Goal: Check status: Check status

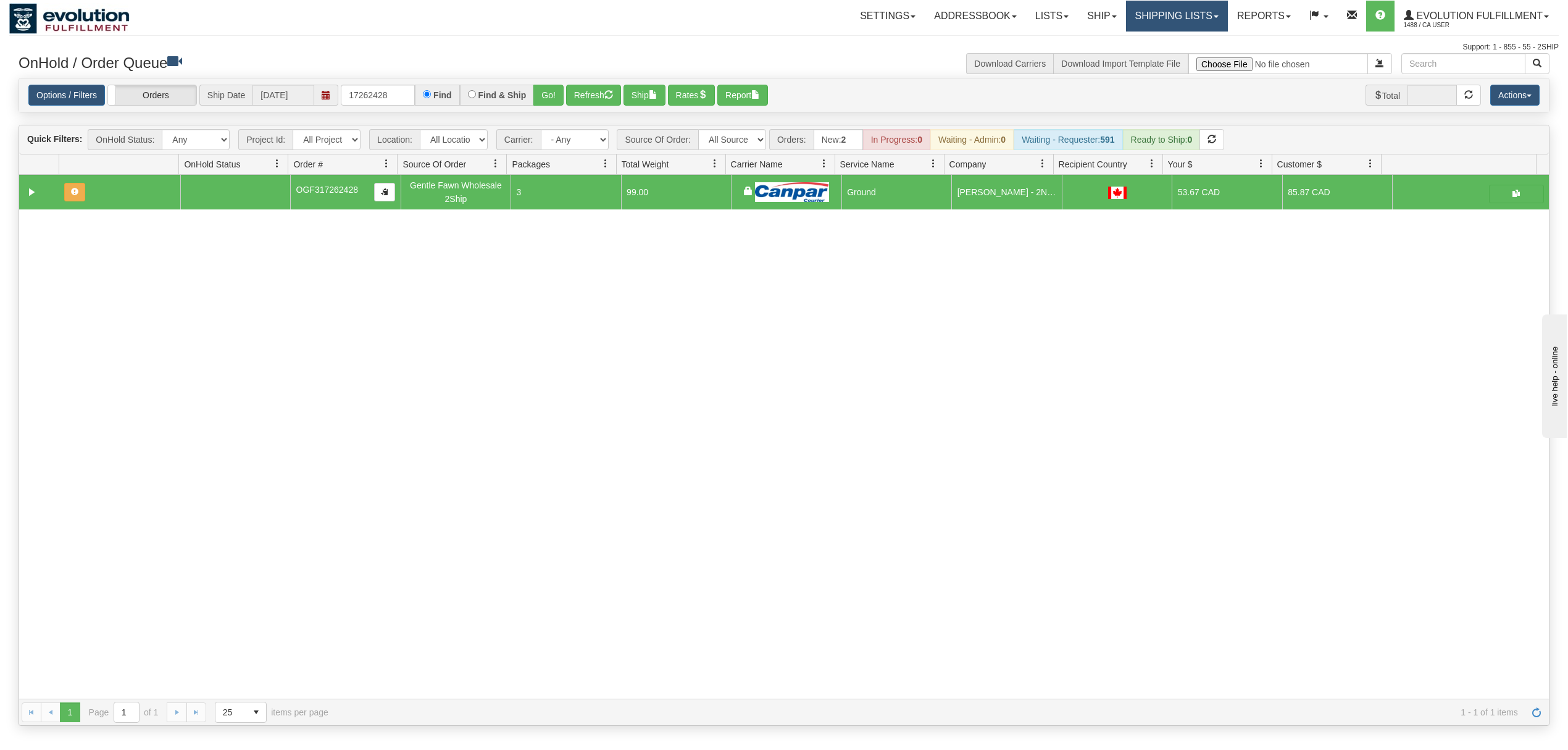
click at [1147, 1] on link "Shipping lists" at bounding box center [1177, 16] width 102 height 31
click at [1137, 58] on span "Search Shipment History" at bounding box center [1167, 60] width 95 height 10
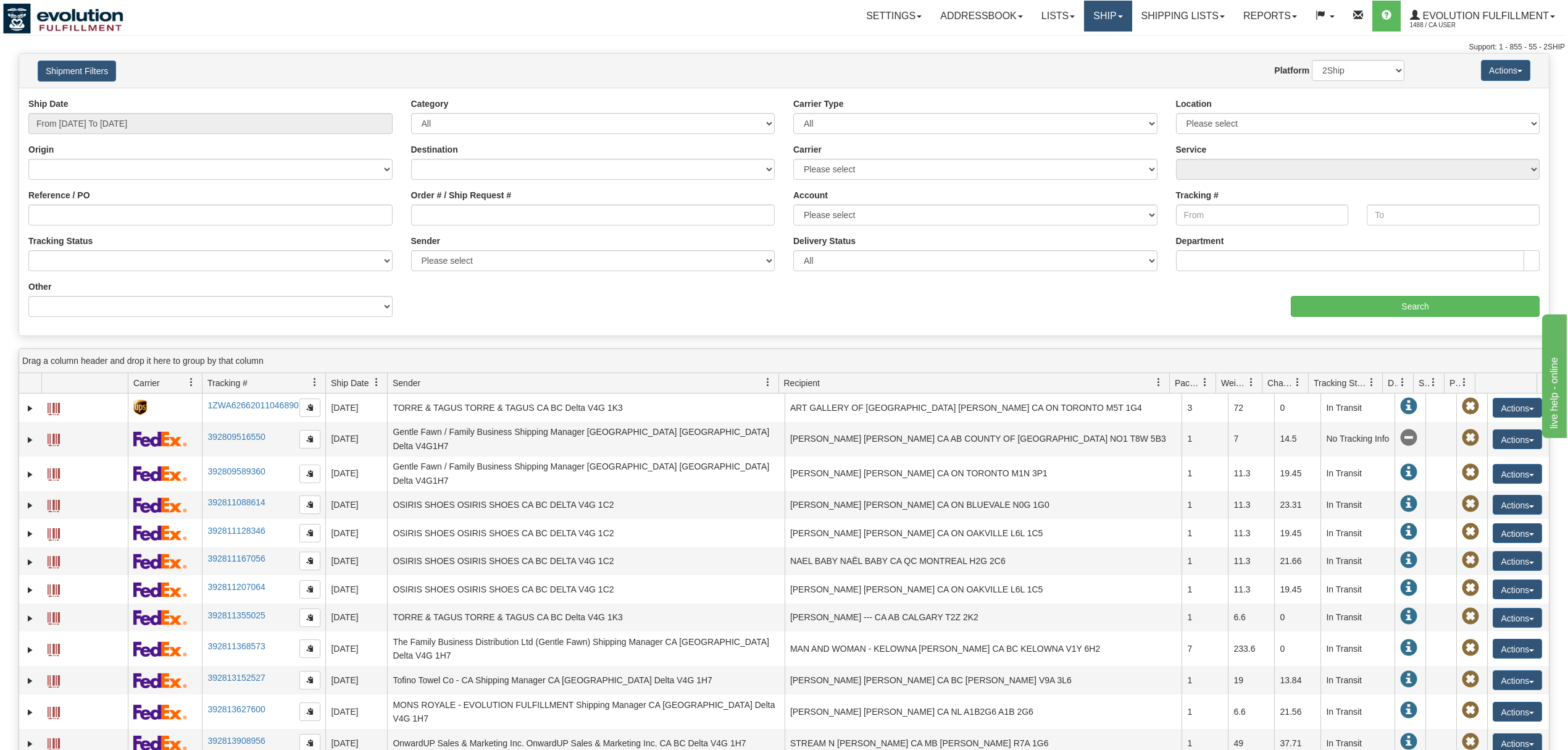
click at [1098, 13] on link "Ship" at bounding box center [1108, 16] width 47 height 31
click at [1175, 18] on link "Shipping lists" at bounding box center [1183, 16] width 102 height 31
click at [1156, 55] on span "Search Shipment History" at bounding box center [1173, 60] width 95 height 10
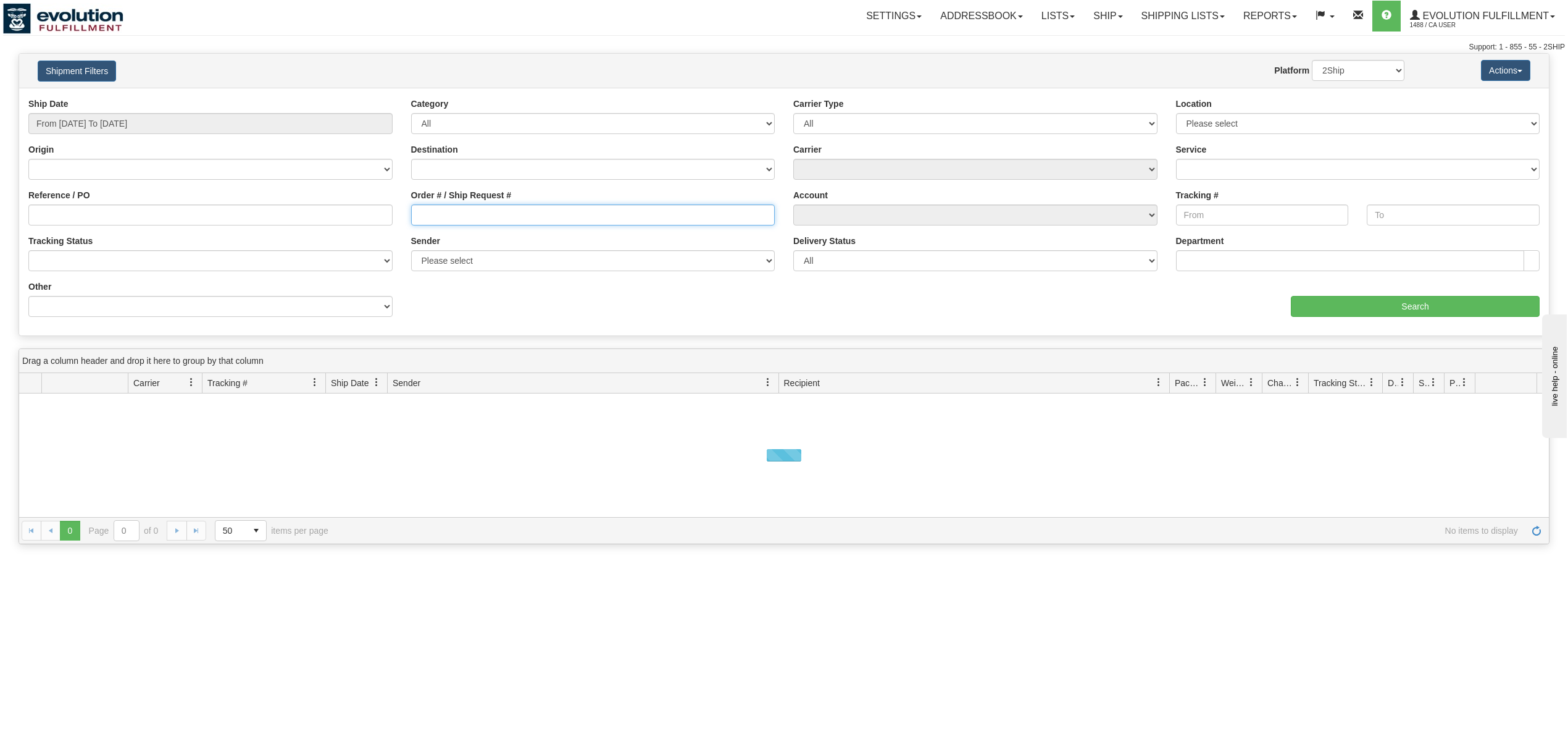
click at [474, 216] on input "Order # / Ship Request #" at bounding box center [593, 214] width 364 height 21
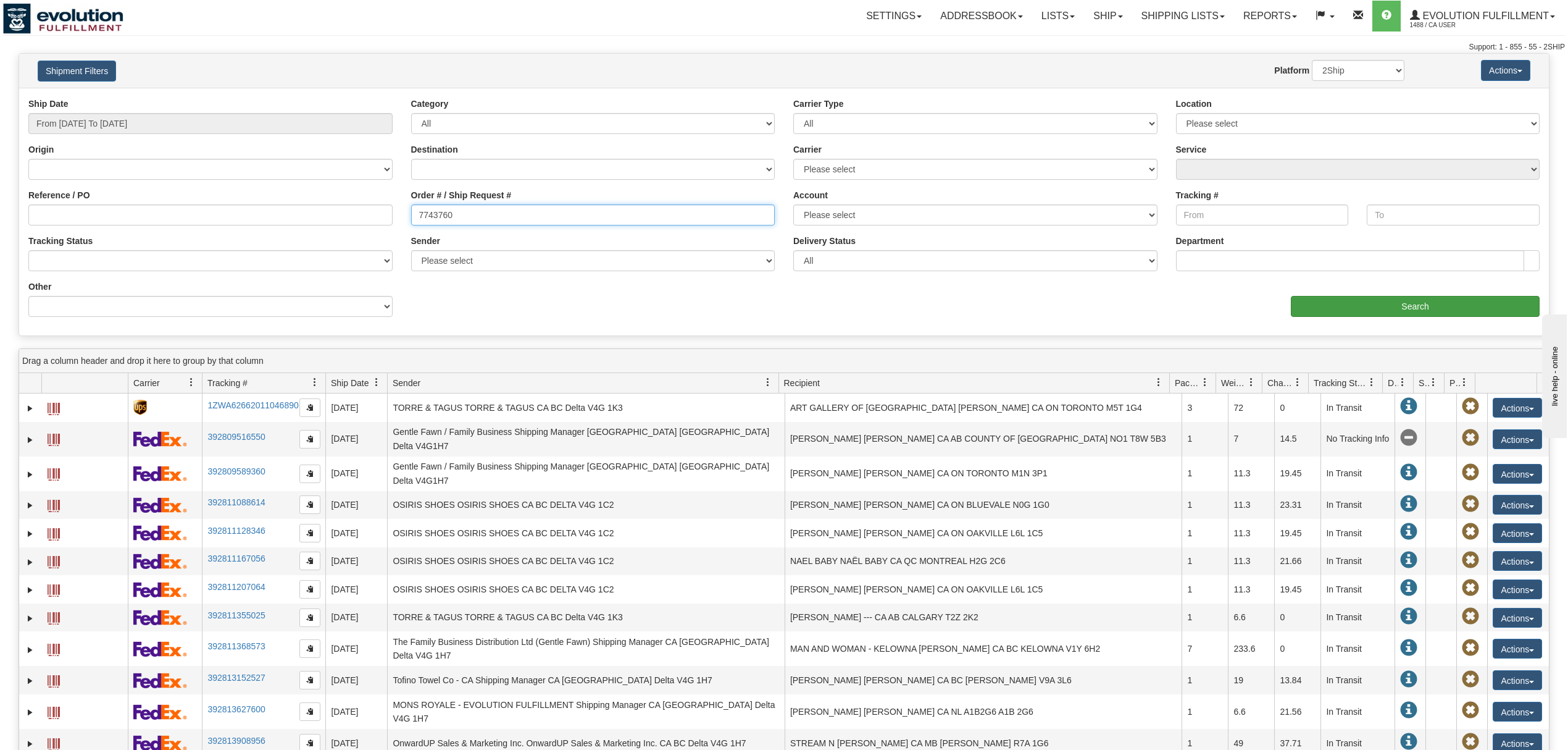
type input "7743760"
click at [1385, 313] on input "Search" at bounding box center [1415, 306] width 248 height 21
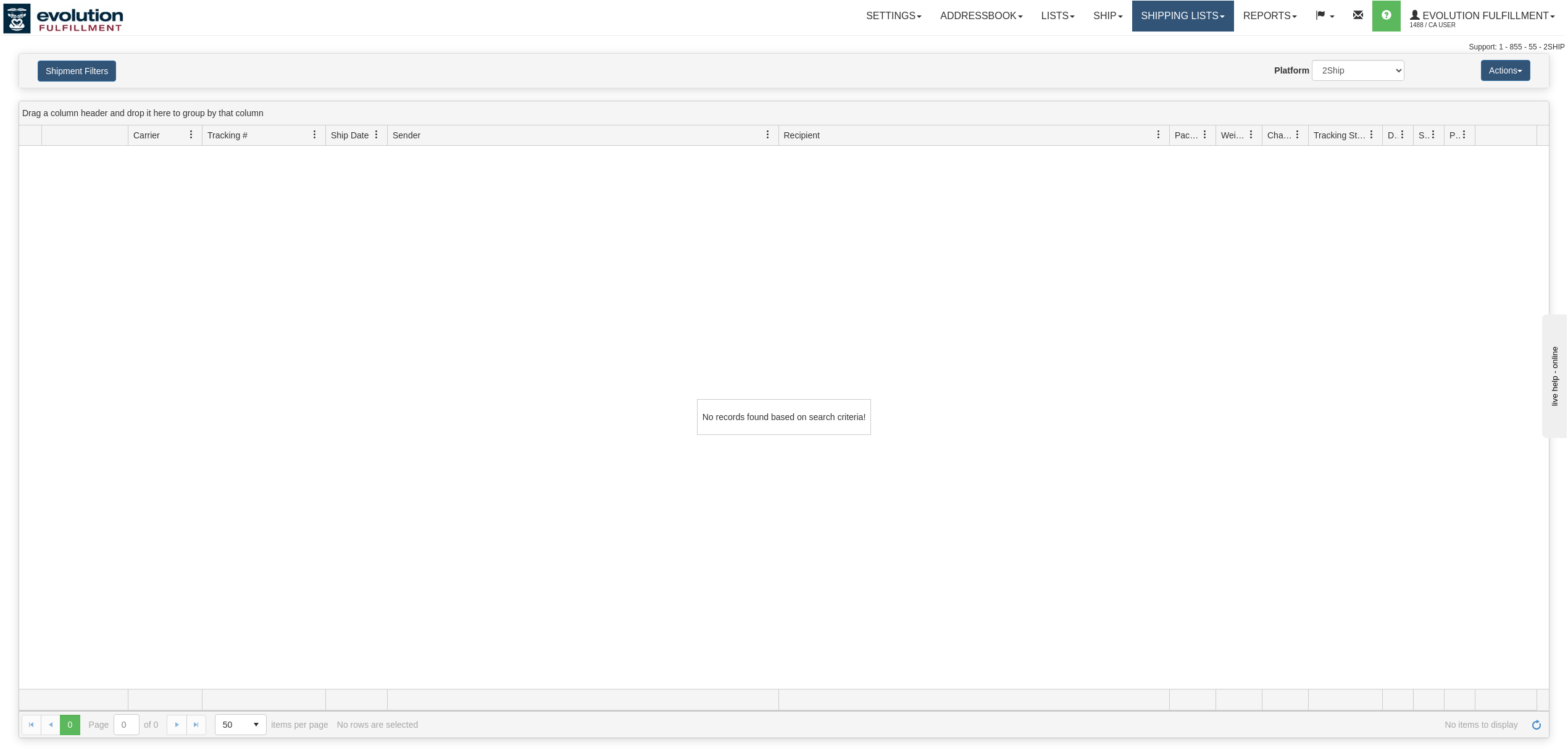
click at [1152, 14] on link "Shipping lists" at bounding box center [1183, 16] width 102 height 31
click at [1143, 47] on span "Current Shipments" at bounding box center [1161, 44] width 72 height 10
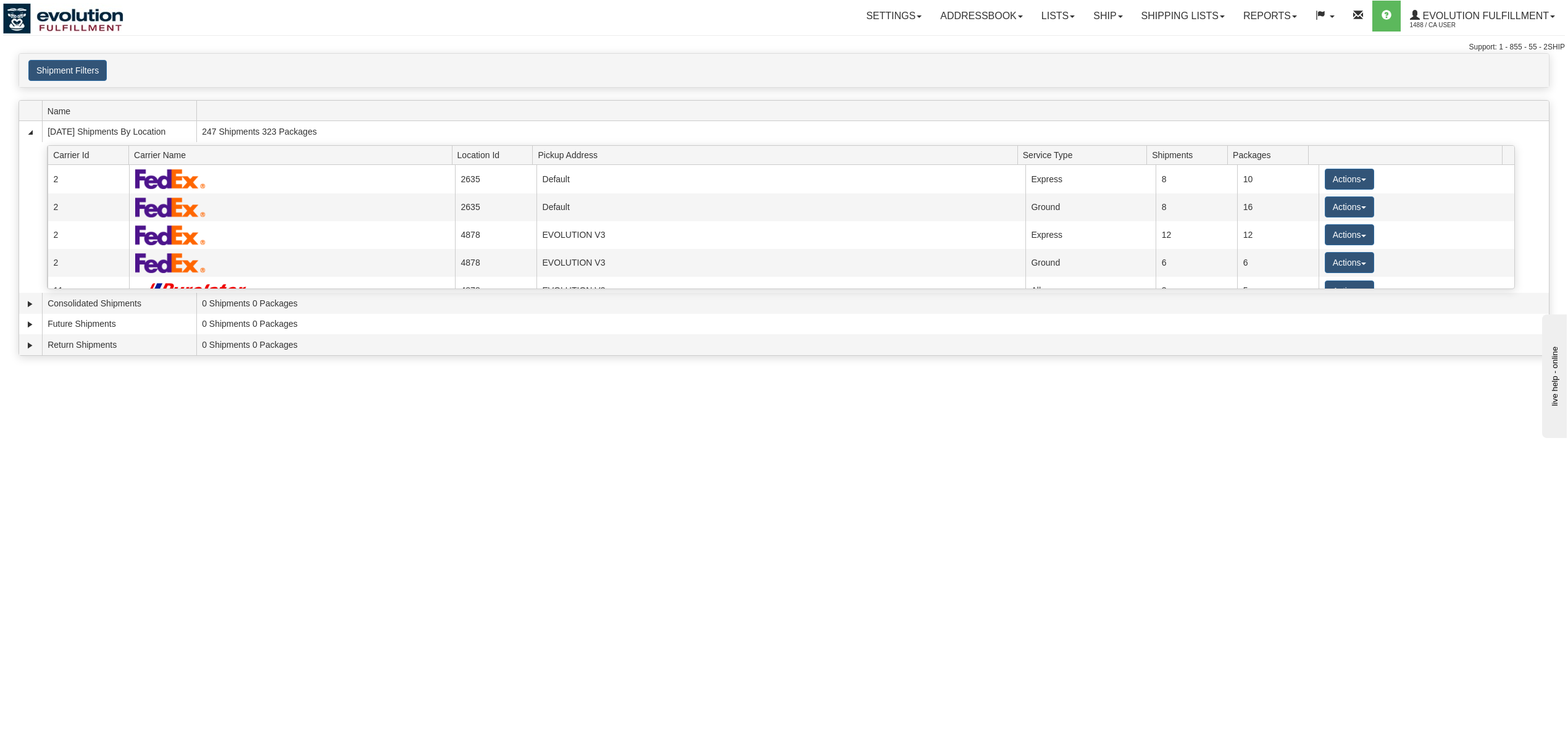
click at [87, 82] on div "Shipment Filters Website Agent Client User" at bounding box center [784, 71] width 1530 height 34
click at [1098, 11] on link "Ship" at bounding box center [1108, 16] width 47 height 31
click at [1079, 52] on link "OnHold / Order Queue" at bounding box center [1075, 59] width 111 height 16
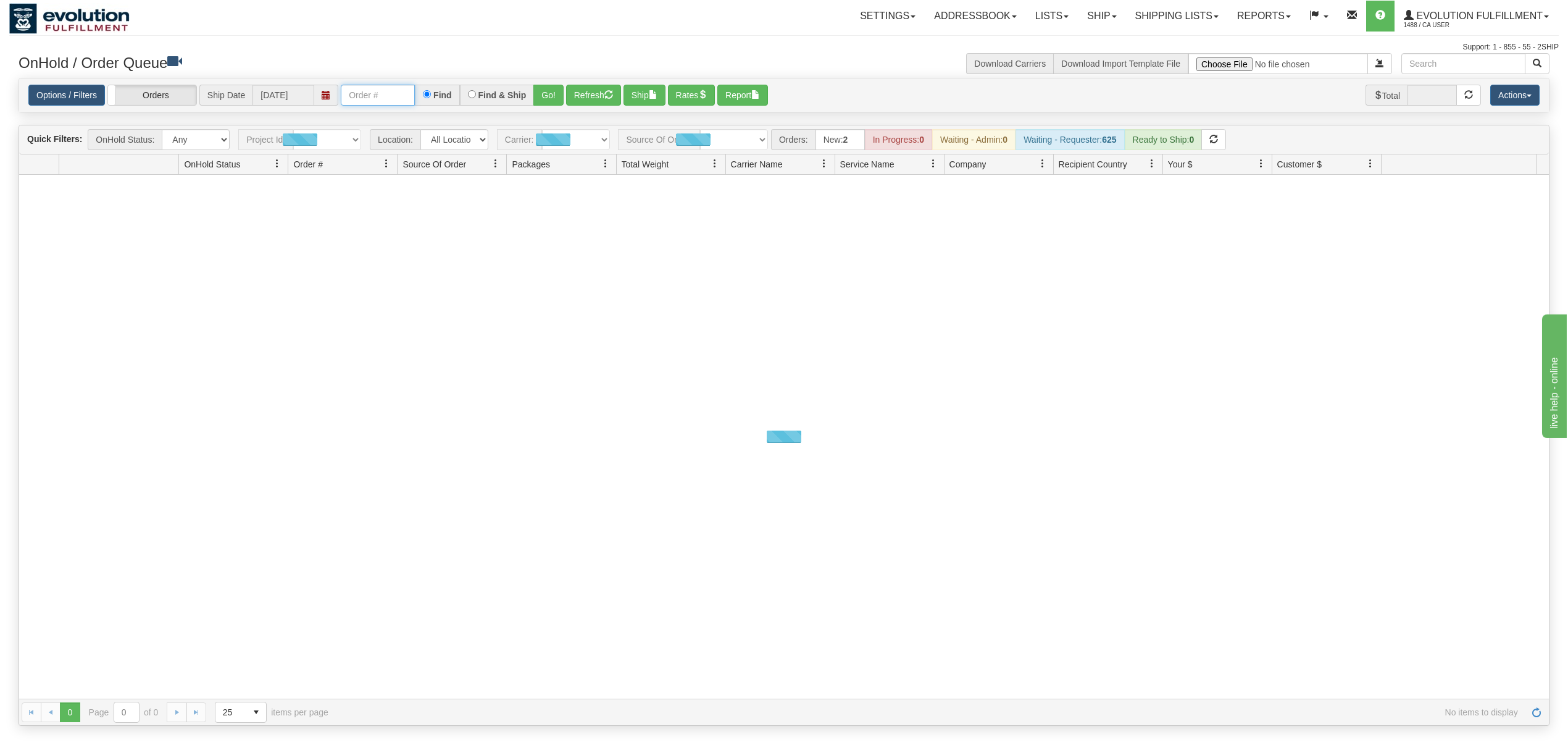
click at [410, 98] on input "text" at bounding box center [378, 95] width 74 height 21
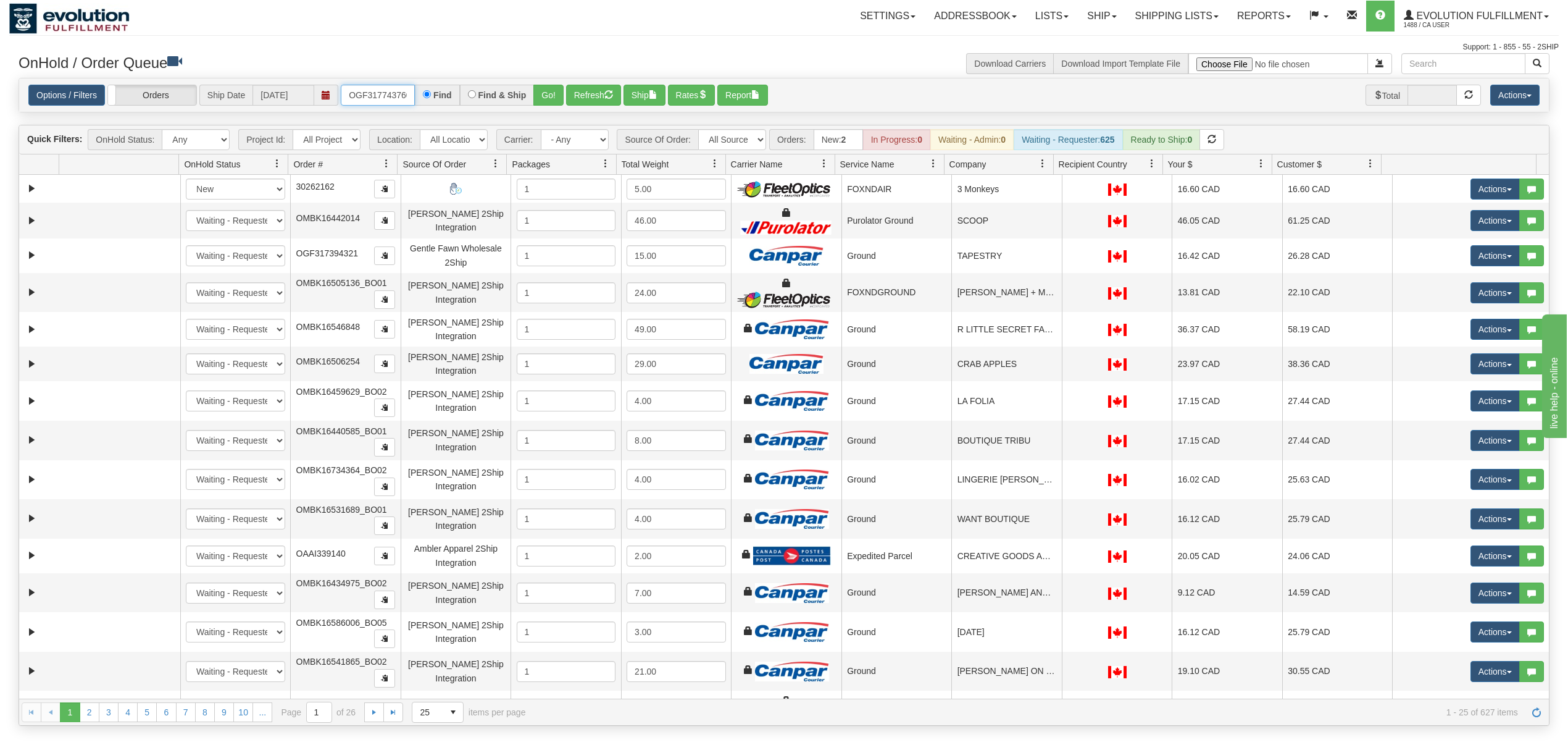
type input "OGF317743760"
click at [560, 94] on button "Go!" at bounding box center [549, 95] width 31 height 21
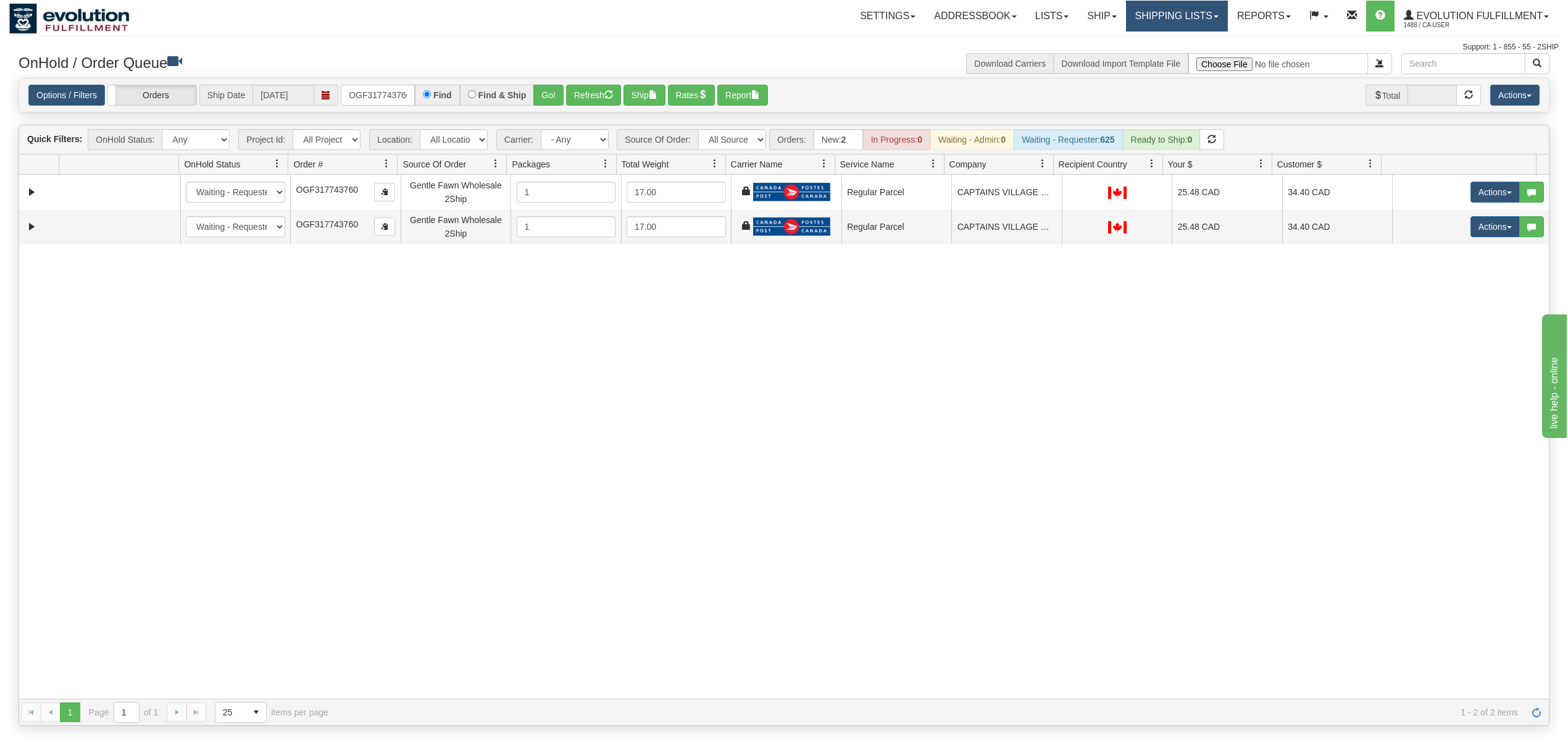
click at [1174, 20] on link "Shipping lists" at bounding box center [1177, 16] width 102 height 31
click at [1164, 60] on span "Search Shipment History" at bounding box center [1167, 60] width 95 height 10
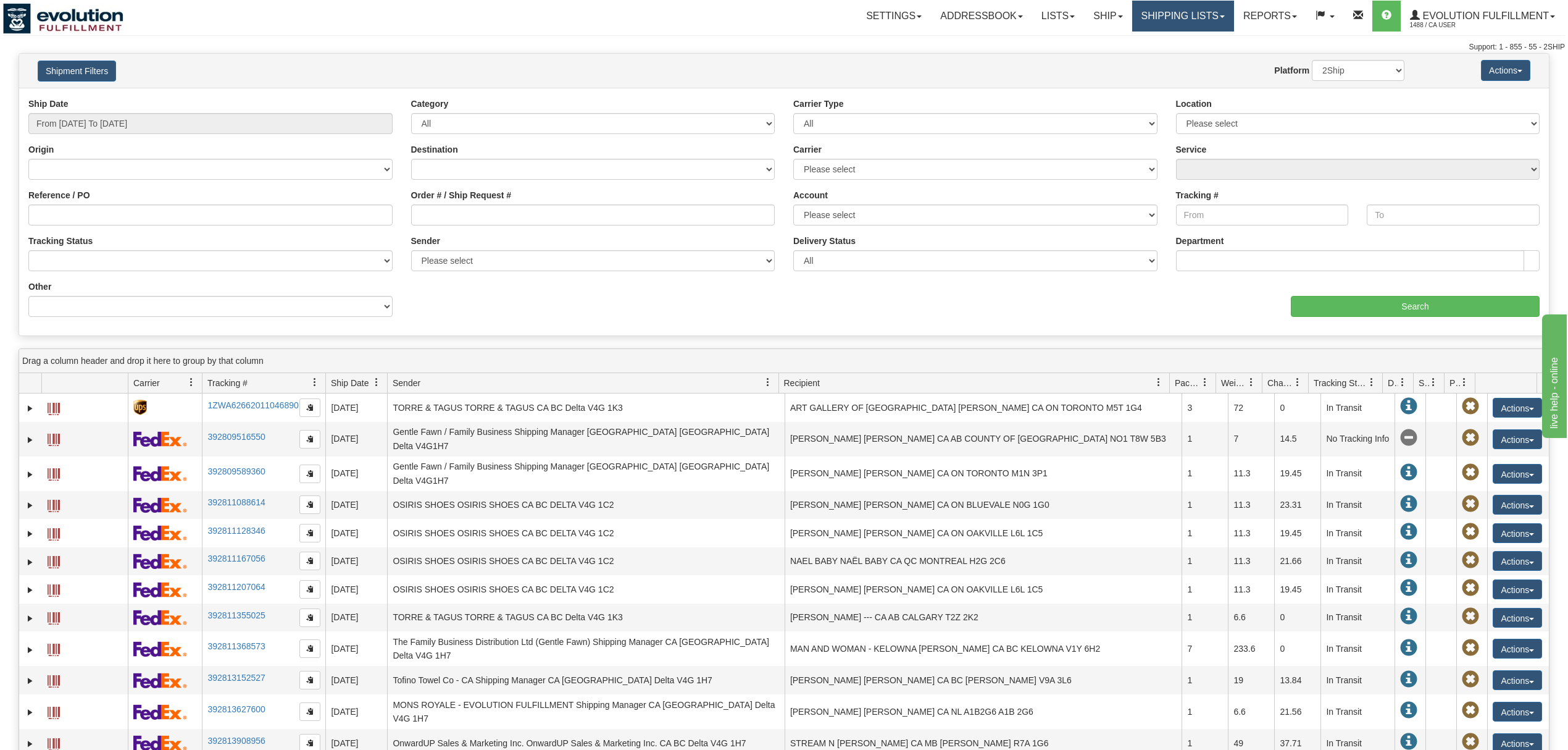
click at [1136, 23] on link "Shipping lists" at bounding box center [1183, 16] width 102 height 31
click at [501, 219] on input "Order # / Ship Request #" at bounding box center [593, 214] width 364 height 21
type input "OGF317441625"
click at [1402, 306] on input "Search" at bounding box center [1415, 306] width 248 height 21
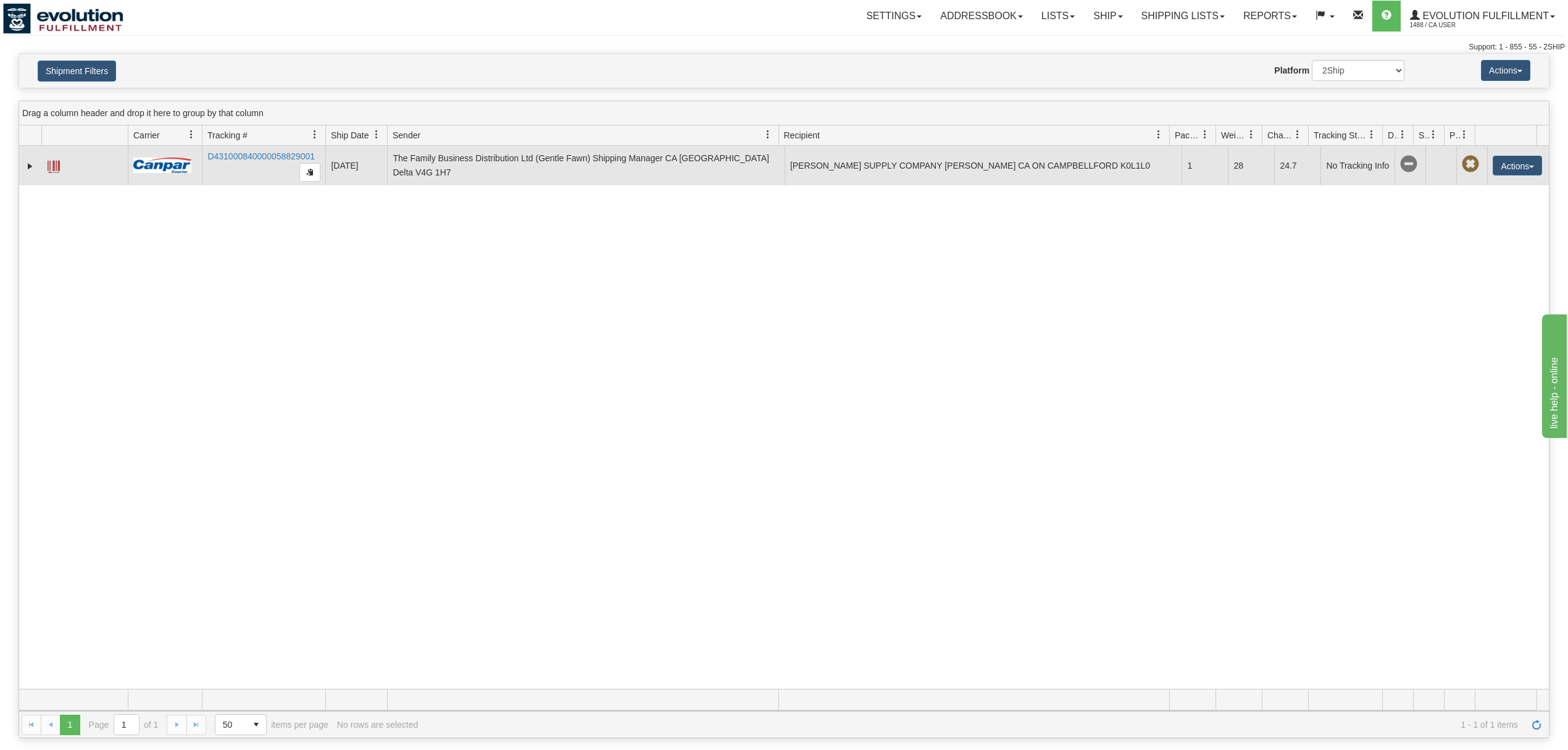
click at [58, 168] on span at bounding box center [53, 166] width 12 height 12
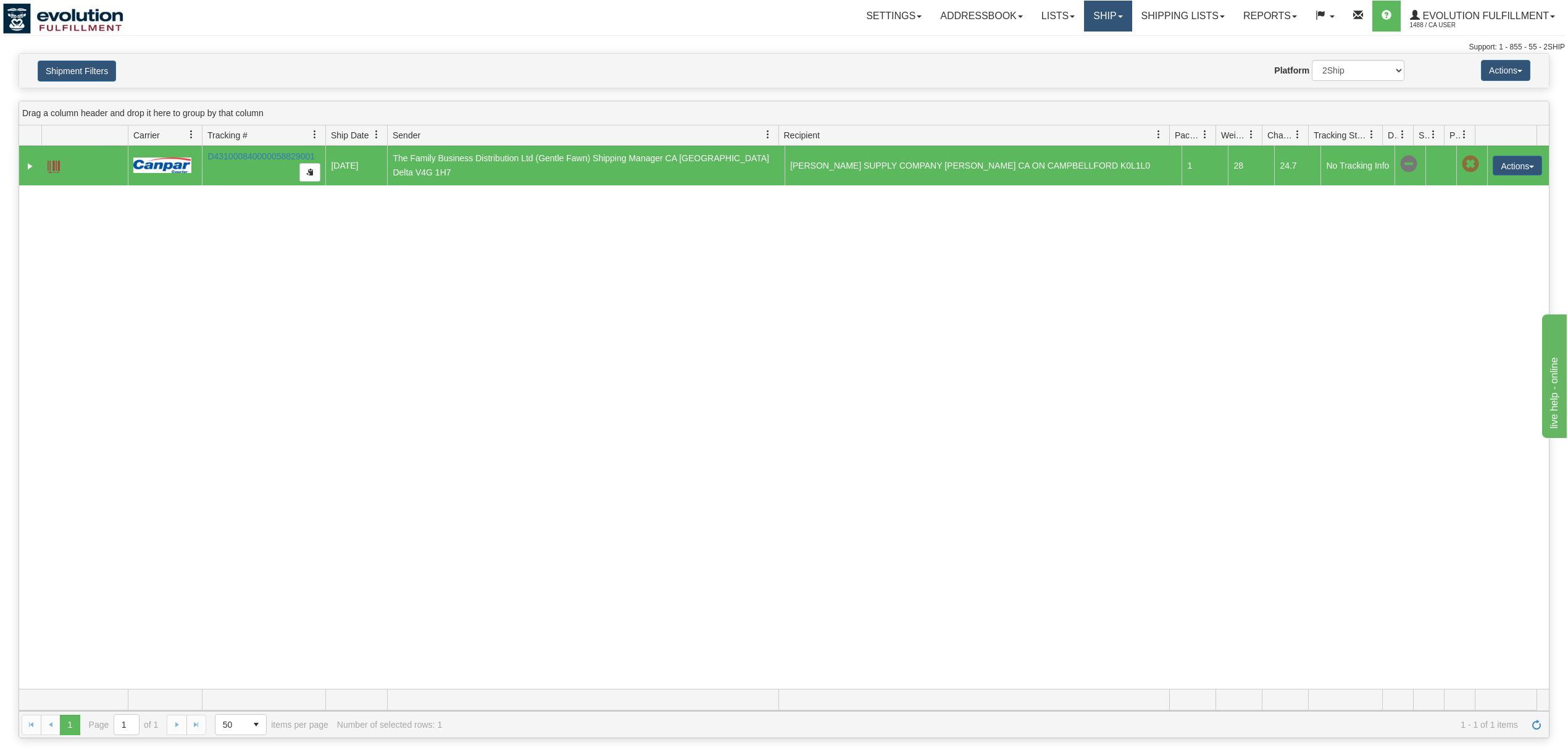
click at [1109, 18] on link "Ship" at bounding box center [1108, 16] width 47 height 31
click at [1075, 58] on span "OnHold / Order Queue" at bounding box center [1075, 60] width 87 height 10
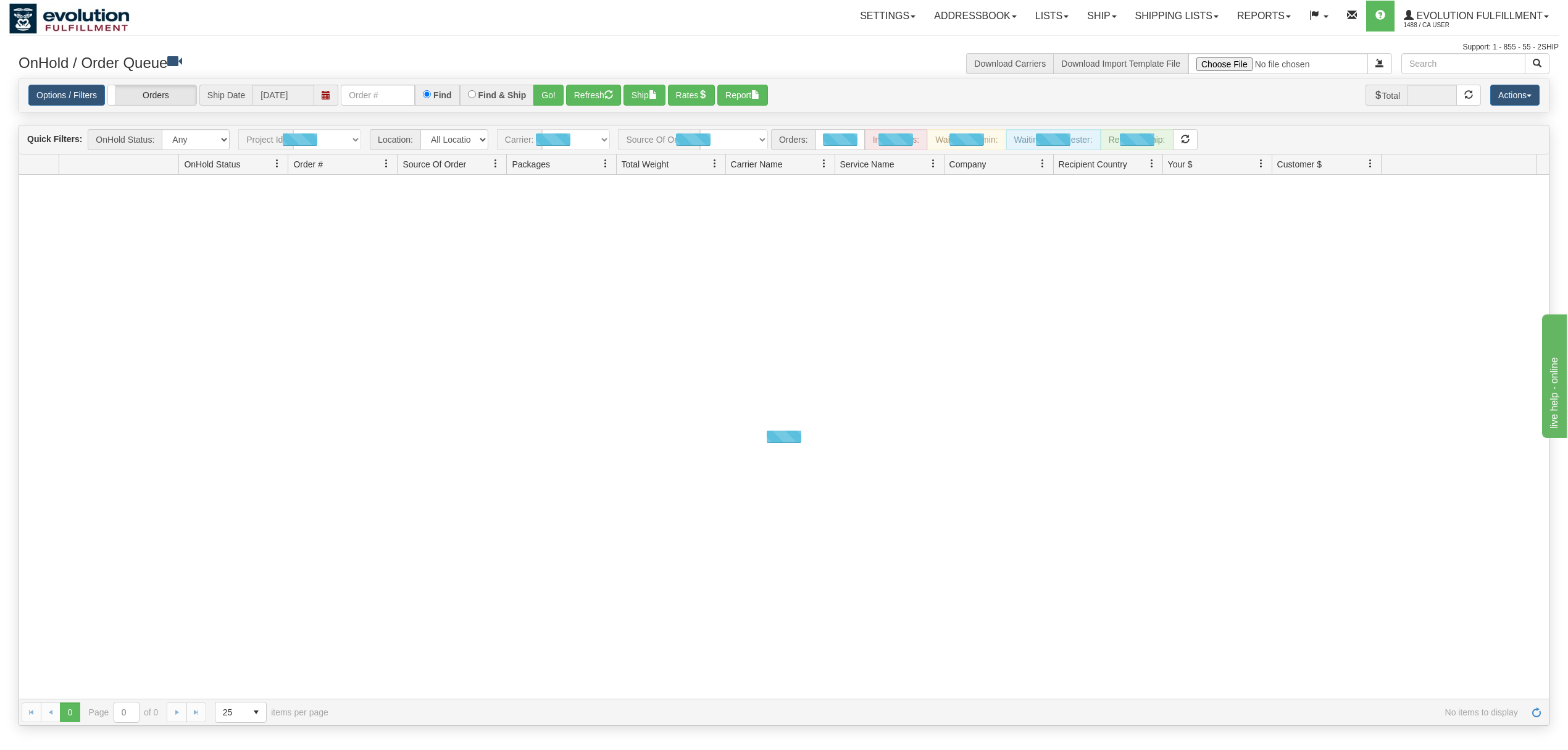
click at [336, 94] on span at bounding box center [326, 95] width 24 height 21
click at [358, 87] on input "text" at bounding box center [378, 95] width 74 height 21
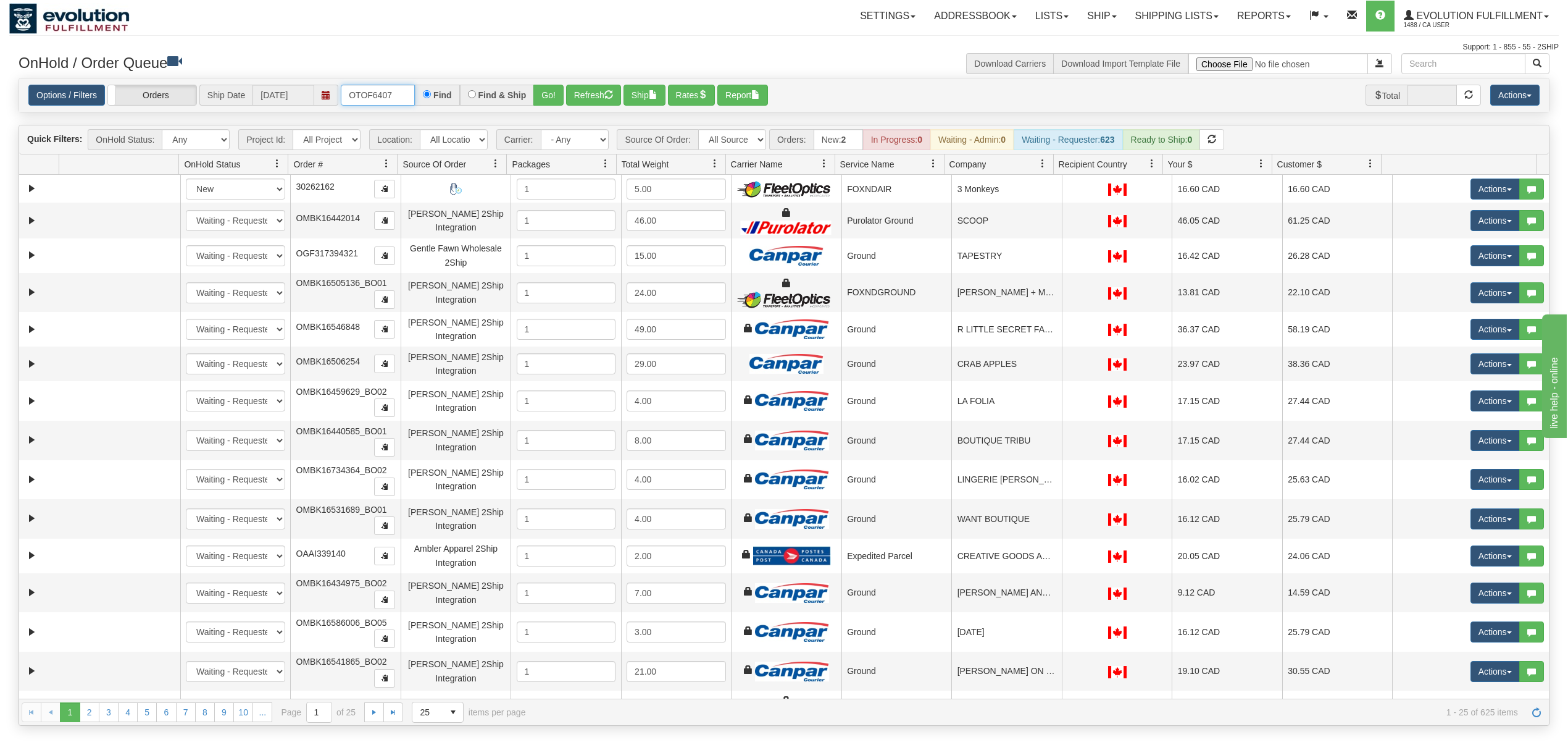
type input "OTOF64074"
click at [552, 95] on button "Go!" at bounding box center [549, 95] width 31 height 21
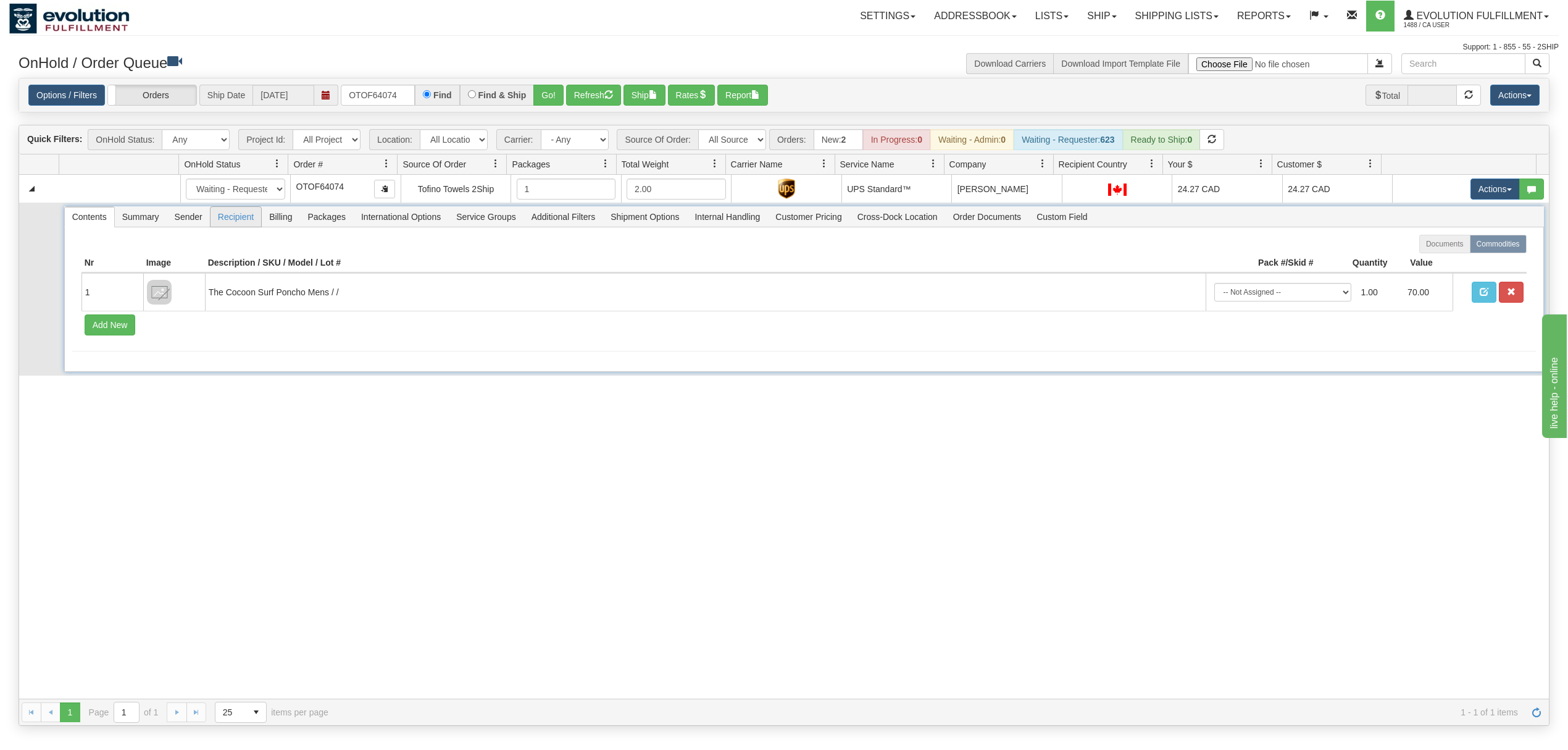
click at [248, 222] on span "Recipient" at bounding box center [235, 216] width 50 height 20
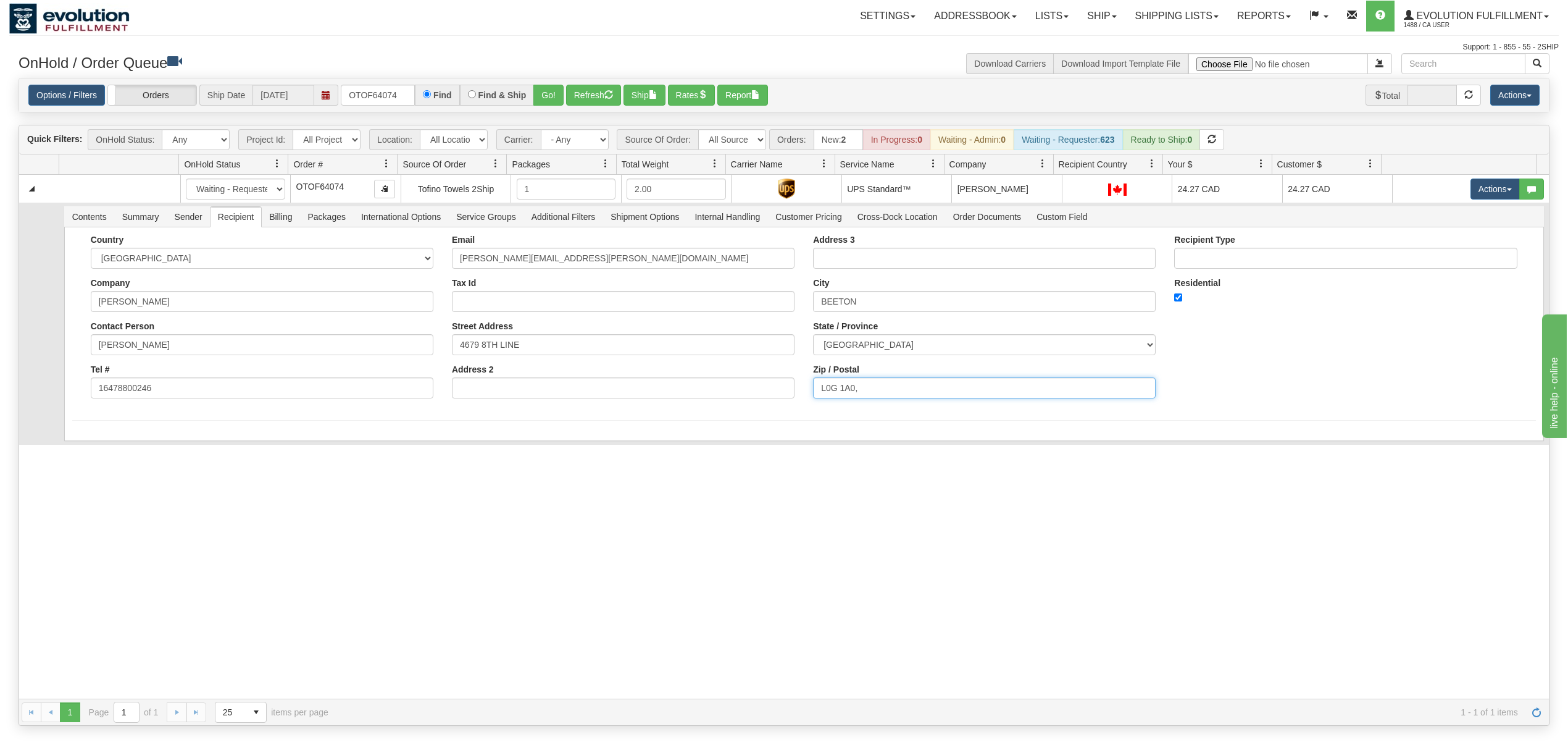
click at [868, 386] on input "L0G 1A0," at bounding box center [984, 388] width 342 height 21
type input "L0G 1A0"
click at [156, 507] on div "31528645 EVOLUTION V3 90847904 90951545 New In Progress Waiting - Admin Waiting…" at bounding box center [784, 437] width 1530 height 524
click at [92, 448] on button "Save" at bounding box center [90, 443] width 36 height 21
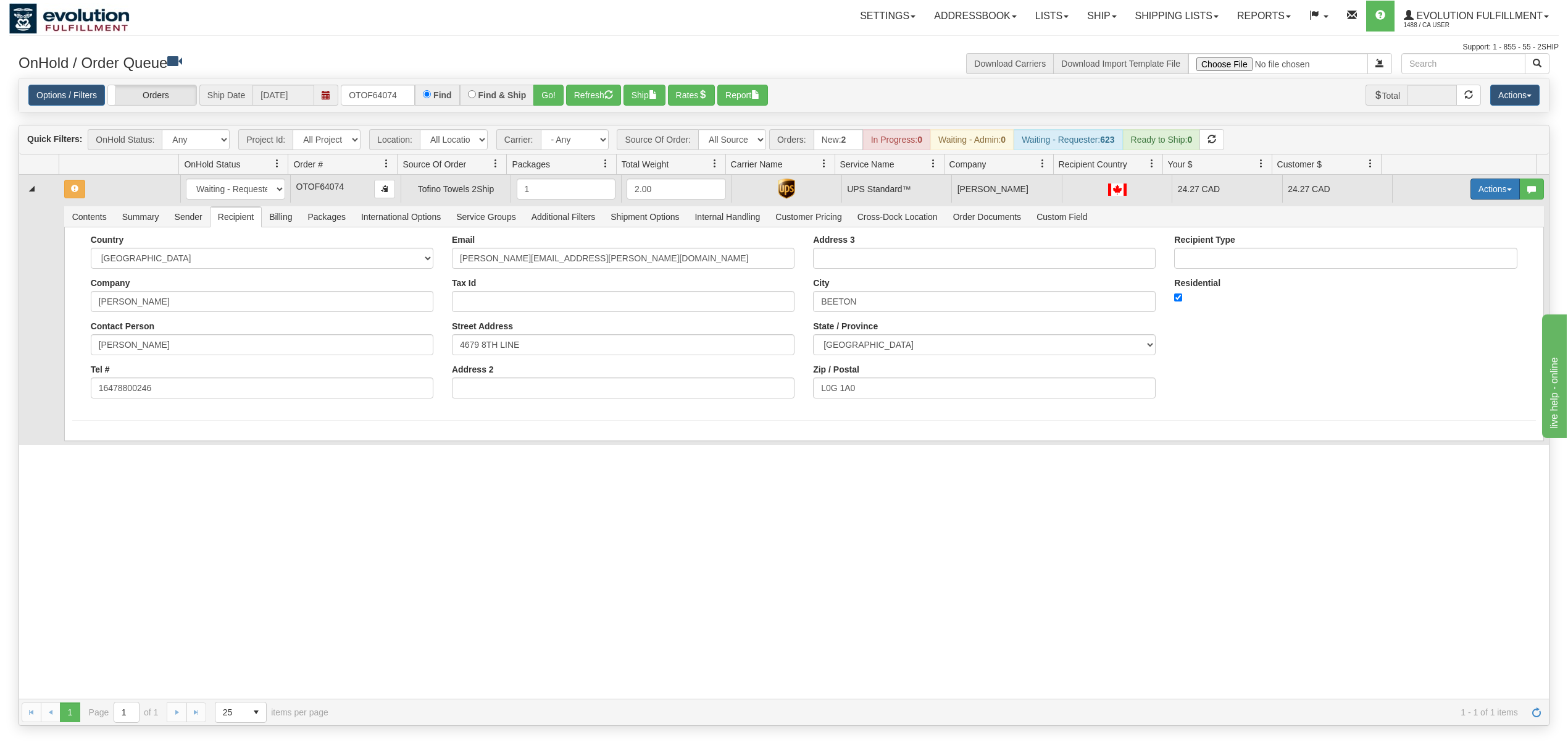
click at [1470, 194] on button "Actions" at bounding box center [1495, 189] width 50 height 21
click at [1451, 243] on span "Rate All Services" at bounding box center [1470, 245] width 74 height 10
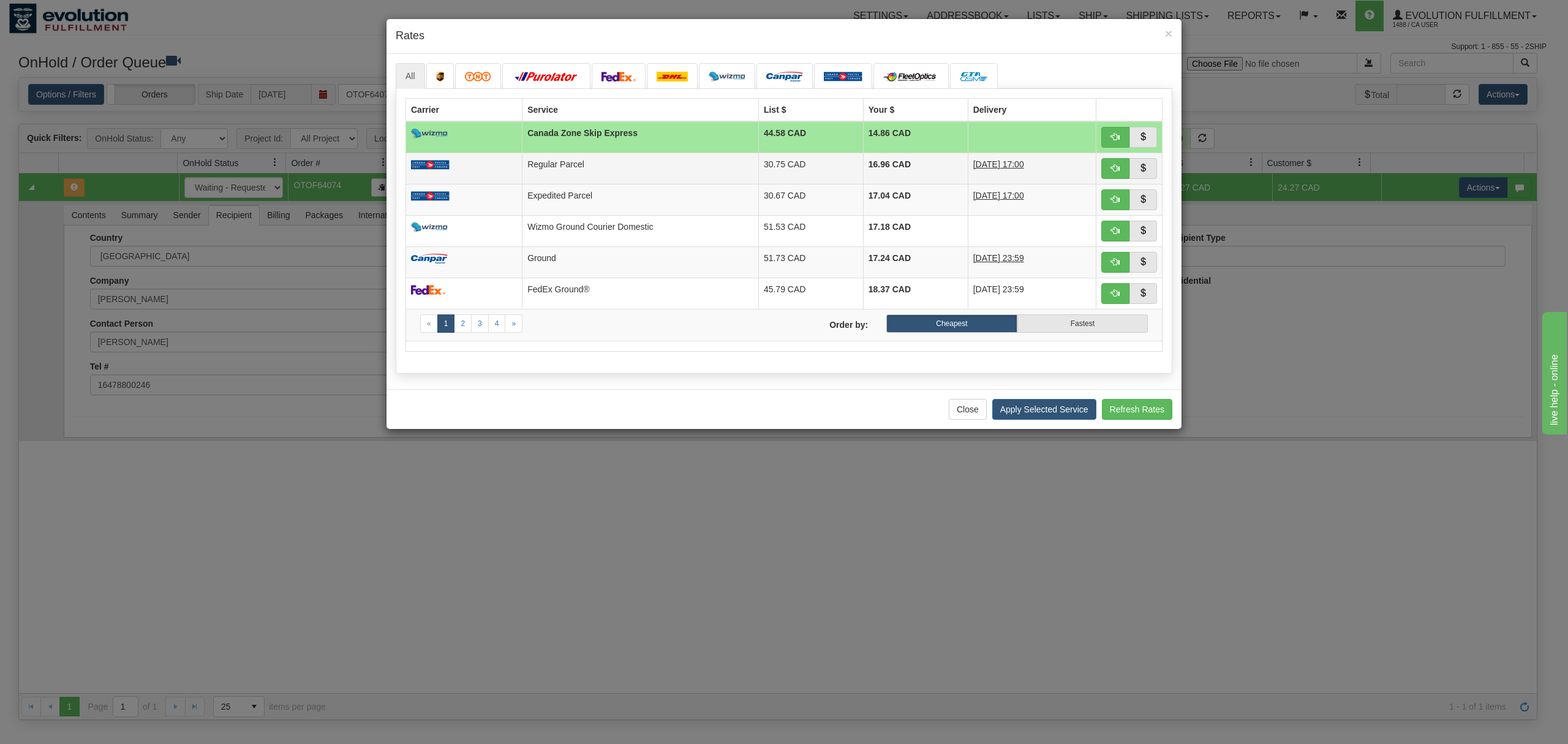
click at [682, 181] on td "Regular Parcel" at bounding box center [641, 168] width 236 height 31
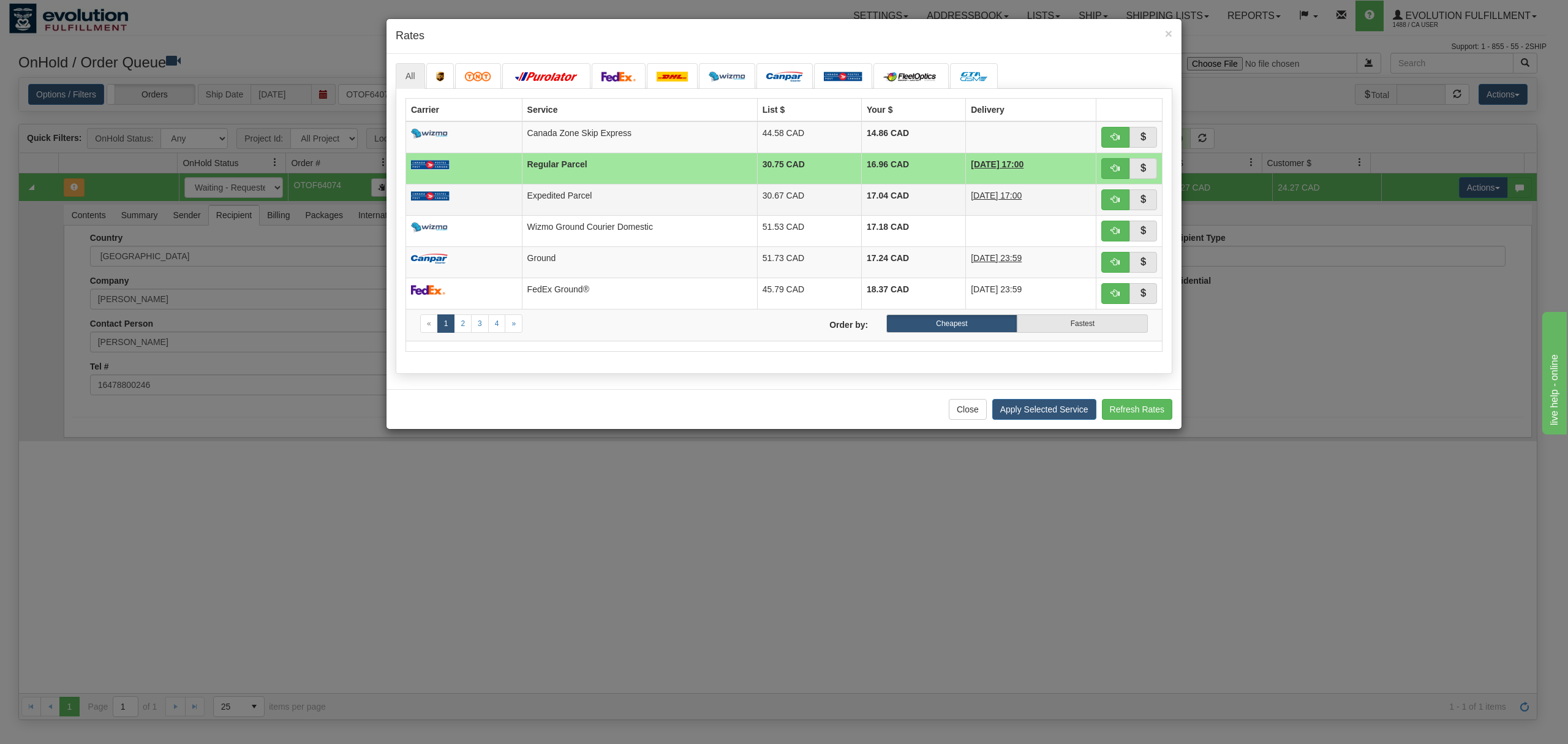
click at [677, 199] on td "Expedited Parcel" at bounding box center [639, 199] width 235 height 31
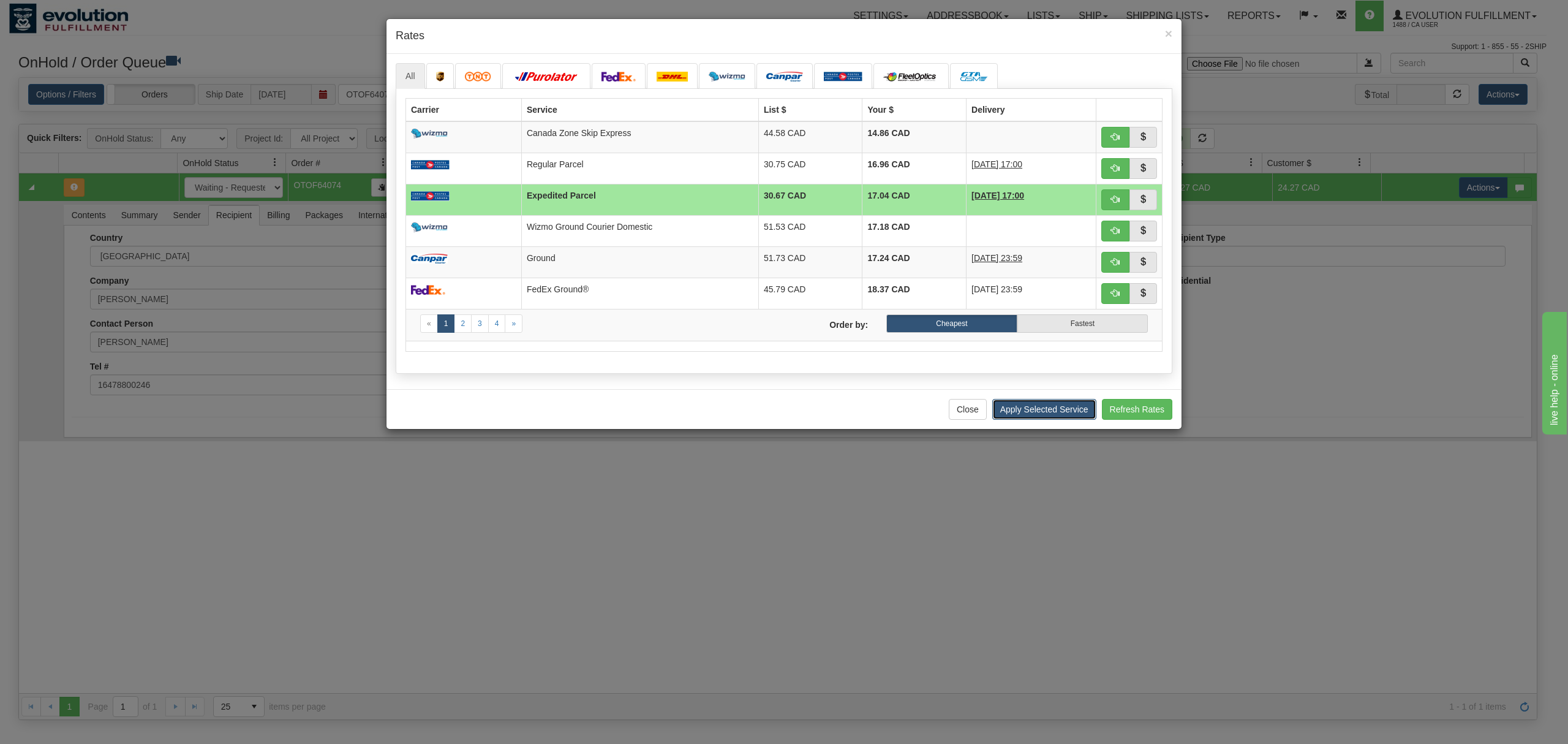
click at [1032, 419] on button "Apply Selected Service" at bounding box center [1045, 409] width 104 height 21
